Goal: Information Seeking & Learning: Understand process/instructions

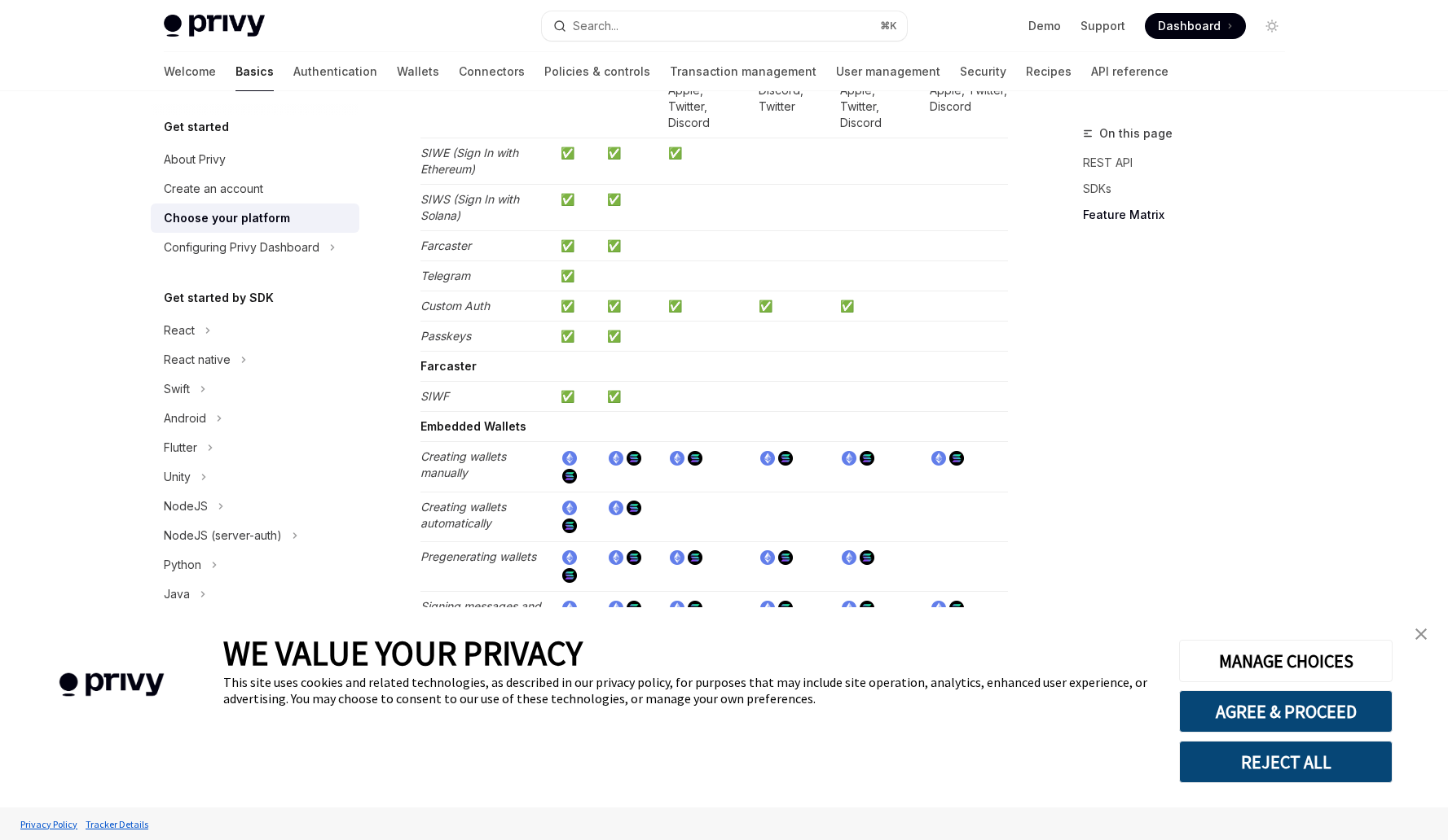
scroll to position [2071, 0]
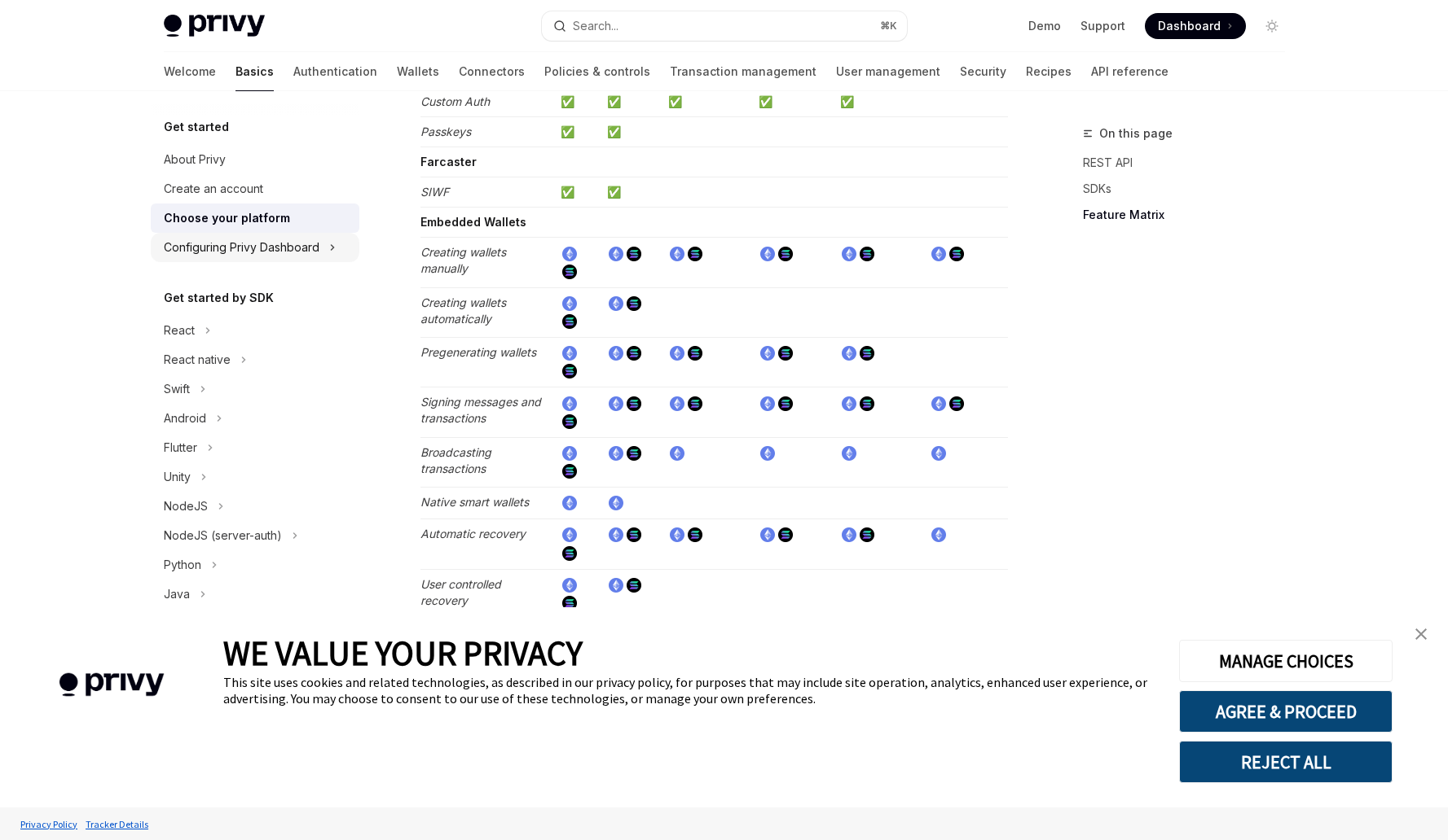
click at [251, 247] on div "Configuring Privy Dashboard" at bounding box center [241, 247] width 156 height 19
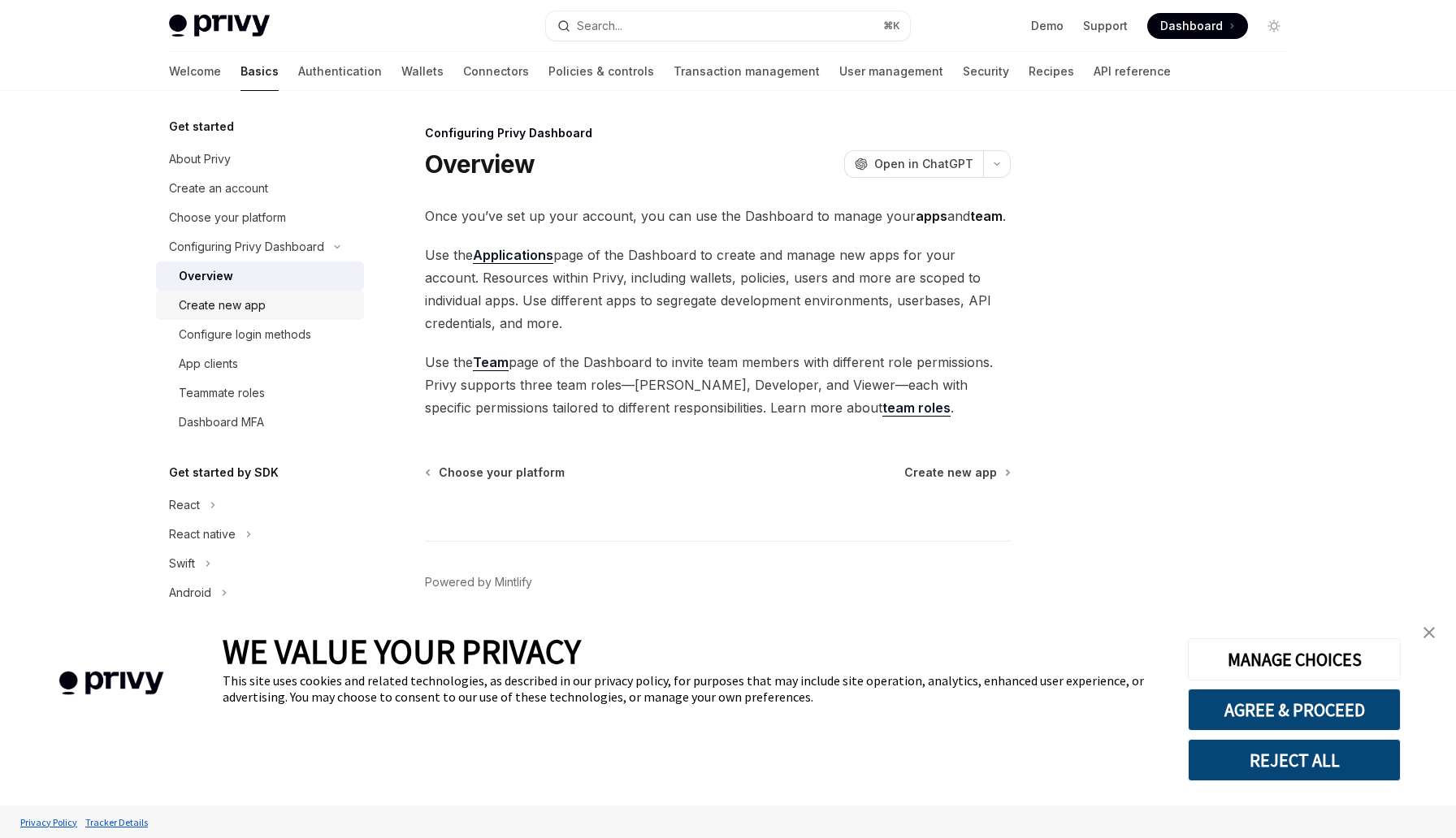
click at [253, 305] on div "Create new app" at bounding box center [222, 305] width 87 height 19
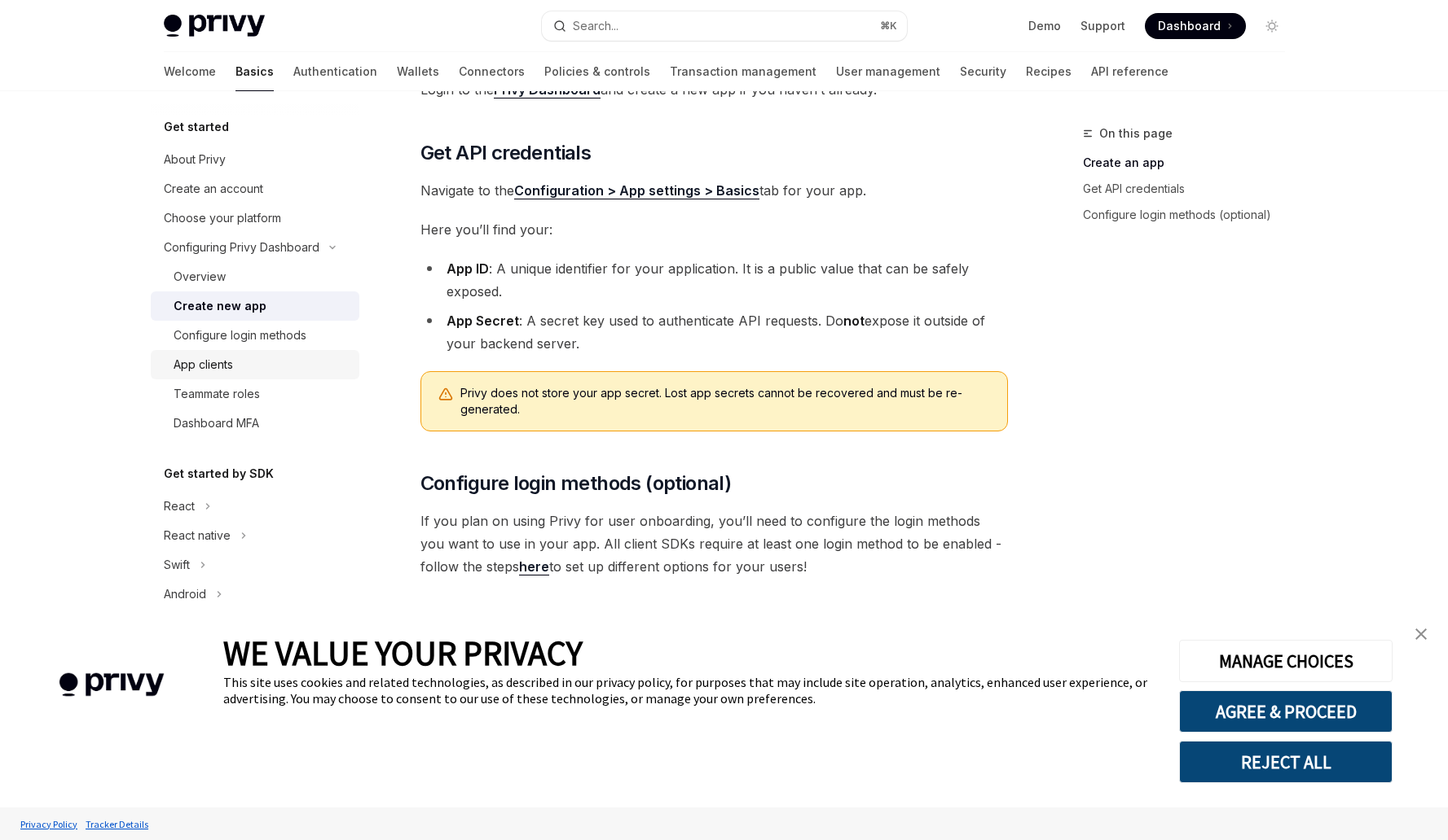
scroll to position [328, 0]
click at [185, 339] on div "Configure login methods" at bounding box center [240, 335] width 132 height 19
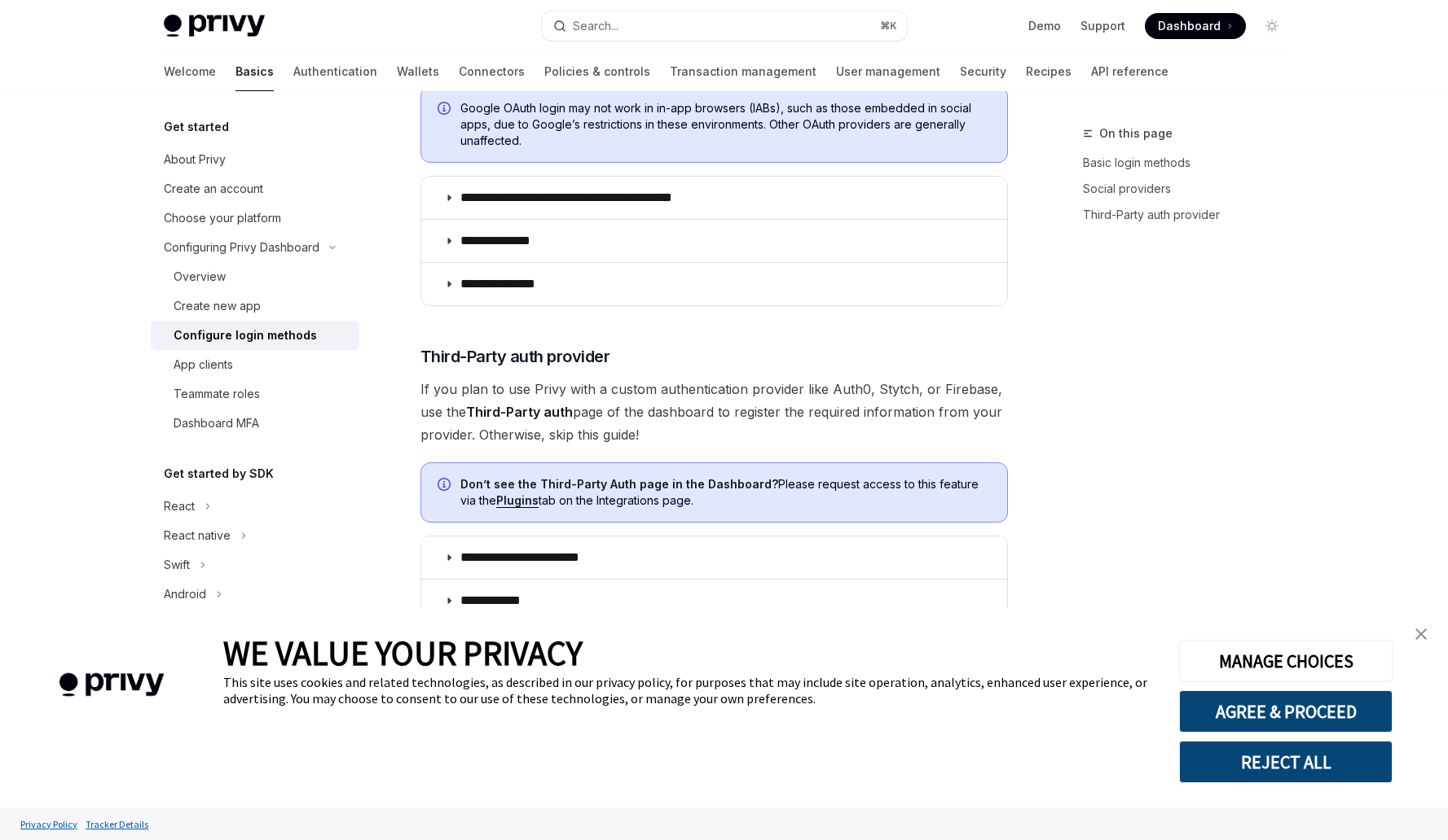
scroll to position [742, 0]
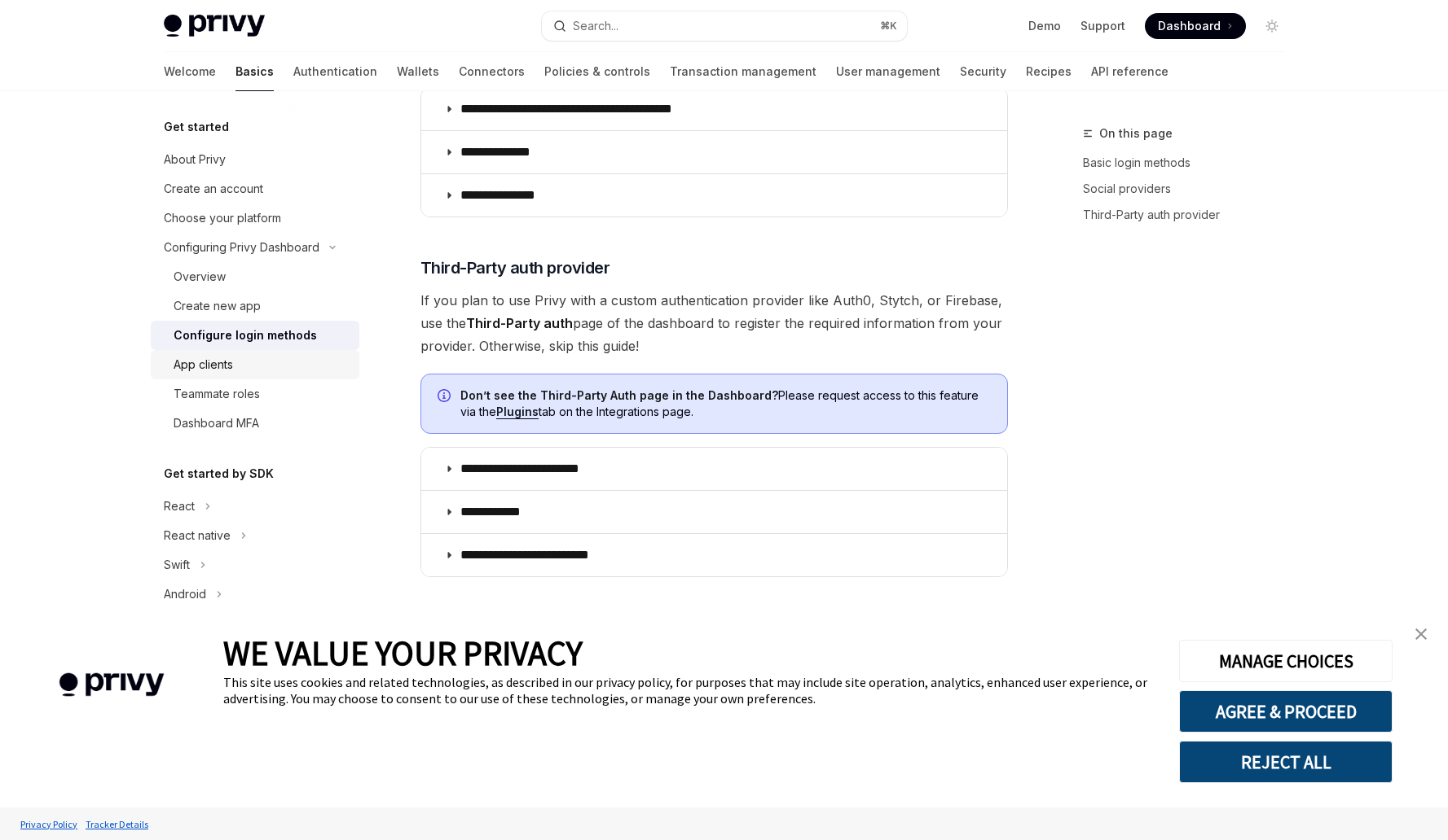
click at [214, 370] on div "App clients" at bounding box center [204, 365] width 60 height 19
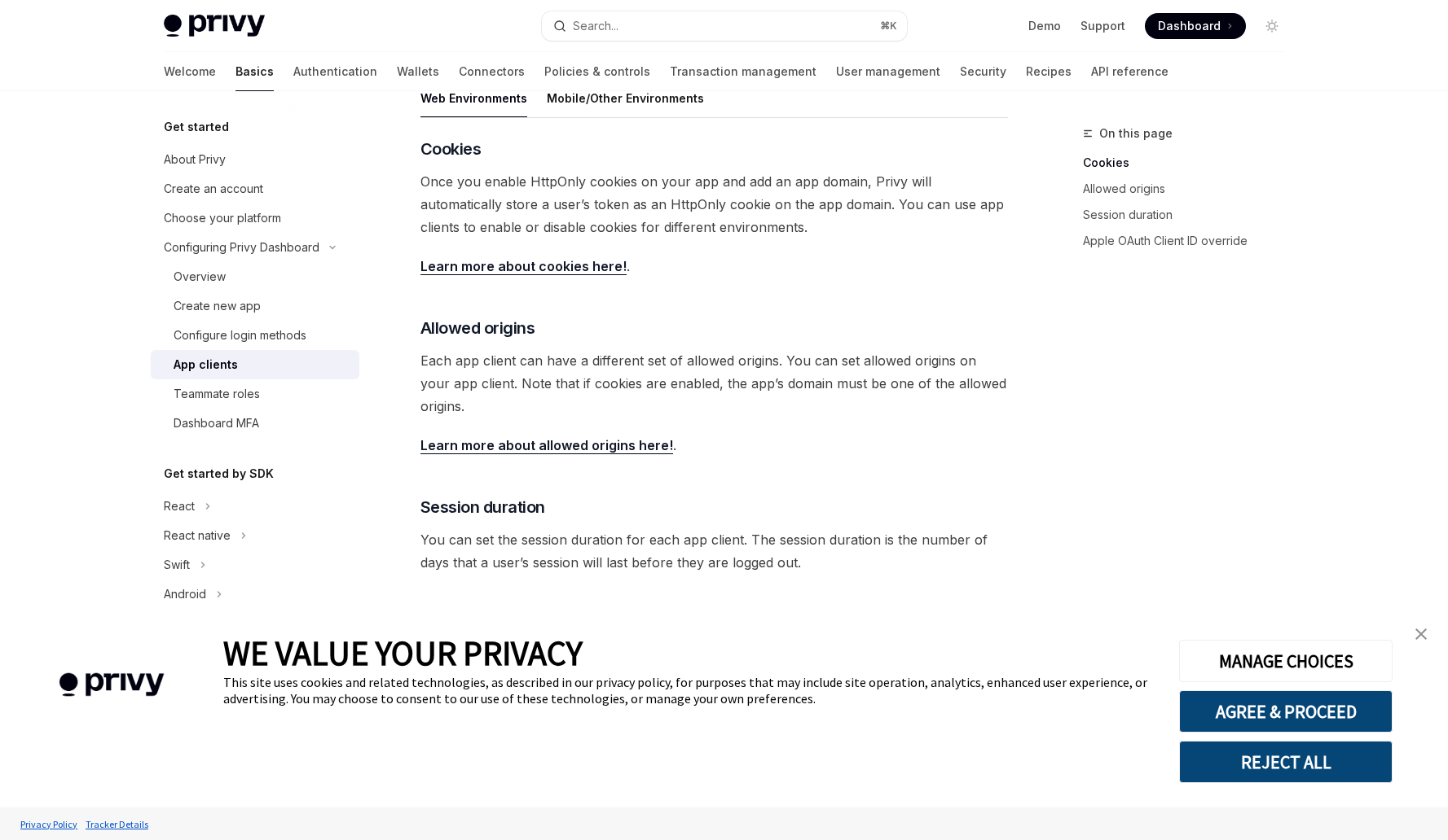
scroll to position [506, 0]
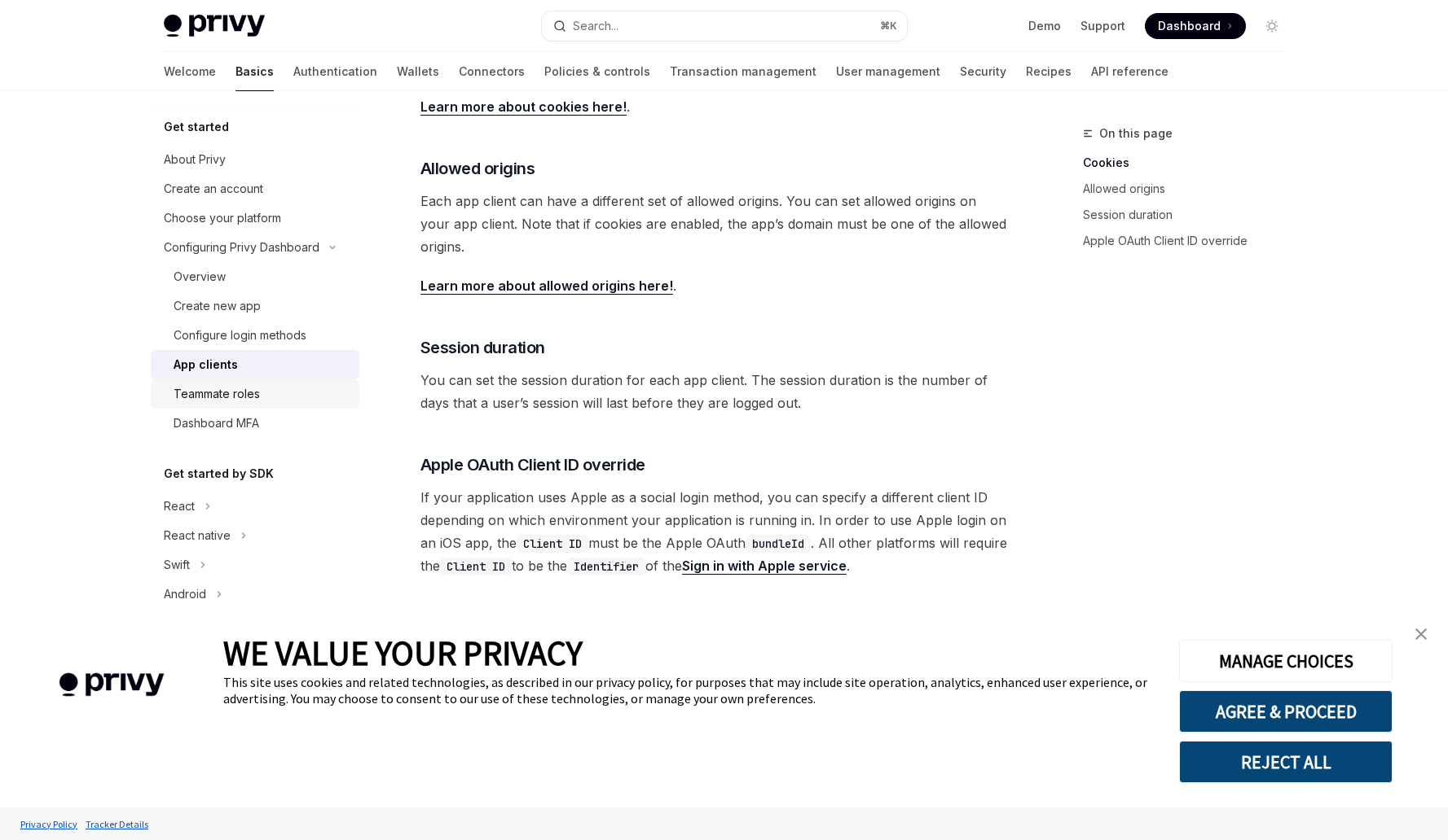
click at [236, 399] on div "Teammate roles" at bounding box center [216, 394] width 86 height 19
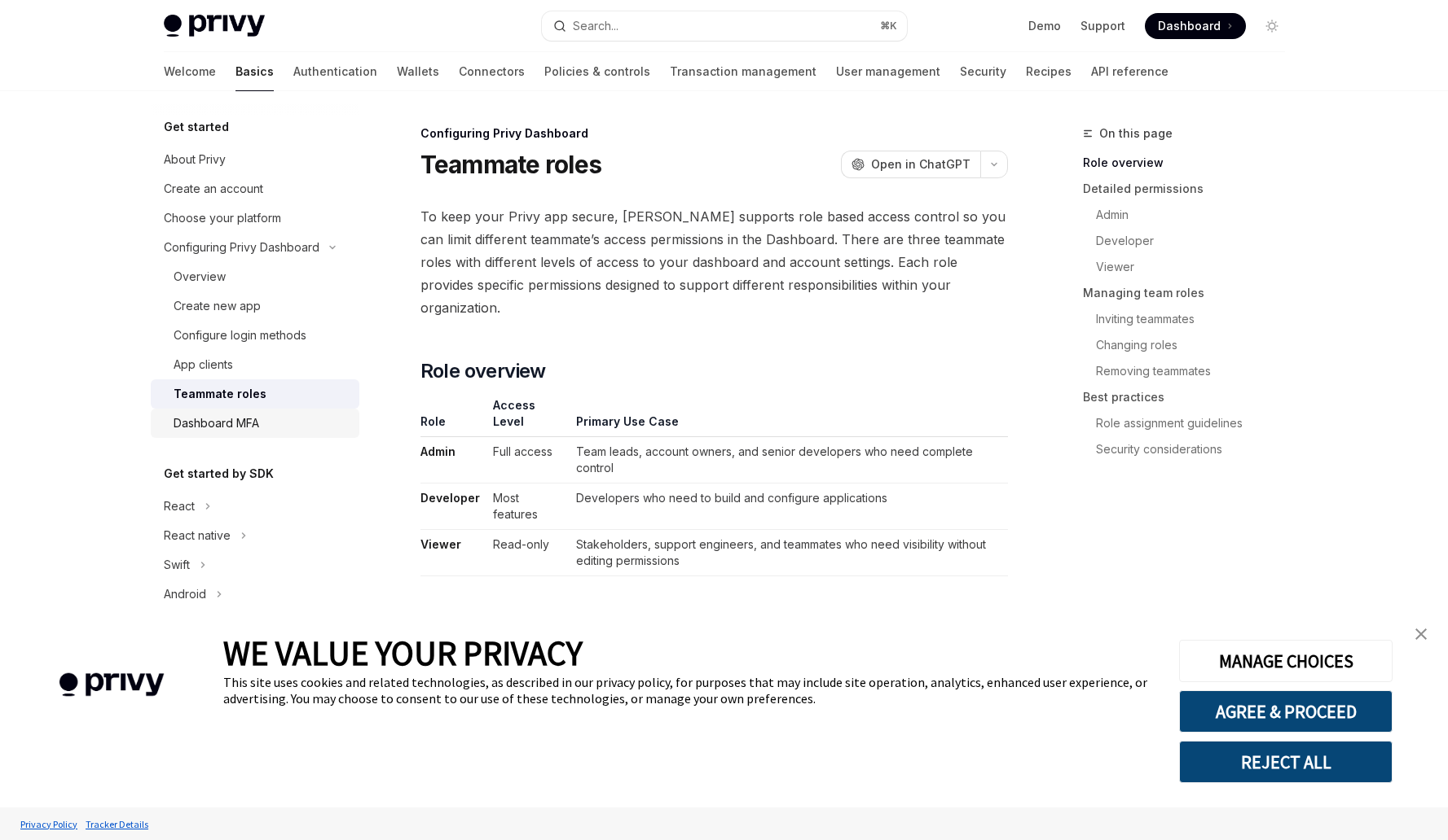
click at [230, 418] on div "Dashboard MFA" at bounding box center [216, 423] width 86 height 19
type textarea "*"
